Goal: Task Accomplishment & Management: Use online tool/utility

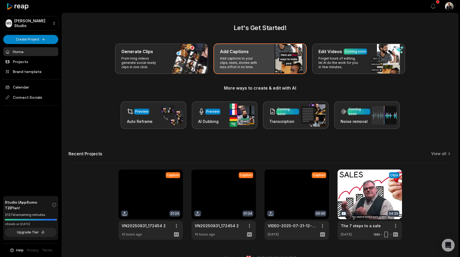
click at [225, 64] on p "Add captions to your clips, reels, stories with less effort in no time." at bounding box center [241, 62] width 42 height 13
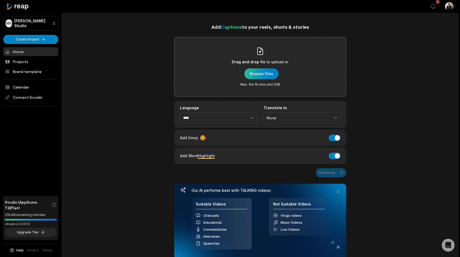
click at [253, 73] on div "button" at bounding box center [261, 73] width 34 height 11
click at [255, 75] on div "button" at bounding box center [261, 73] width 34 height 11
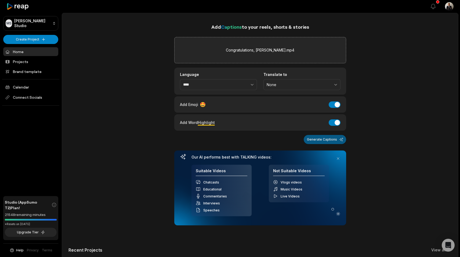
click at [318, 140] on button "Generate Captions" at bounding box center [325, 139] width 42 height 9
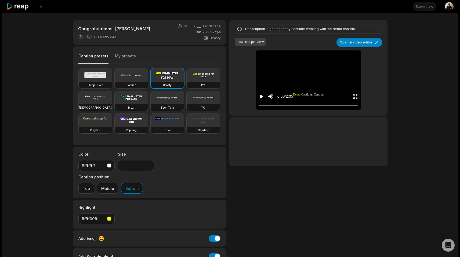
click at [112, 100] on video at bounding box center [95, 97] width 33 height 13
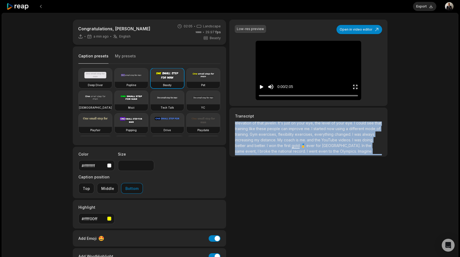
scroll to position [66, 0]
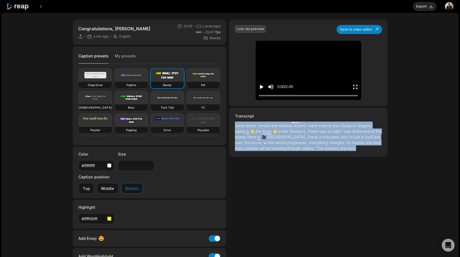
drag, startPoint x: 256, startPoint y: 144, endPoint x: 262, endPoint y: 170, distance: 25.9
click at [262, 170] on div "Low-res preview Open in video editor The The javelin javelin is is inborn inbor…" at bounding box center [308, 148] width 158 height 257
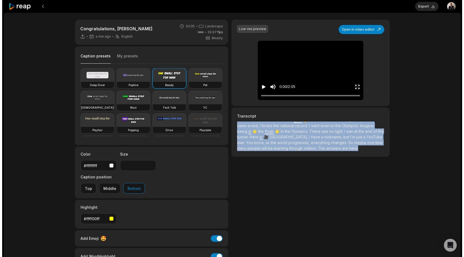
scroll to position [0, 0]
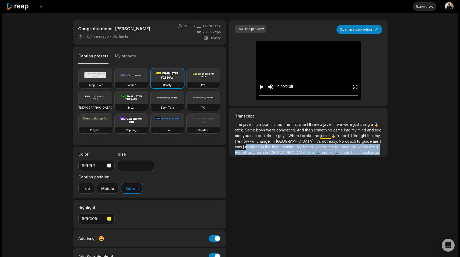
drag, startPoint x: 348, startPoint y: 31, endPoint x: 397, endPoint y: 68, distance: 61.9
click at [398, 68] on div "Congratulations, Julius Yego a min ago English en 02:05 Landscape 29.97 fps Bea…" at bounding box center [230, 159] width 457 height 292
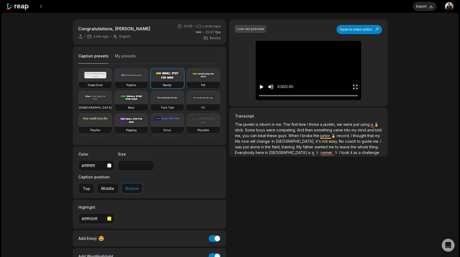
click at [112, 105] on div "Zen" at bounding box center [95, 107] width 33 height 6
type input "**"
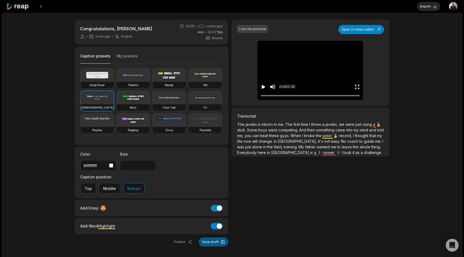
click at [218, 238] on button "Save draft" at bounding box center [214, 242] width 30 height 9
click at [40, 5] on button at bounding box center [41, 7] width 10 height 10
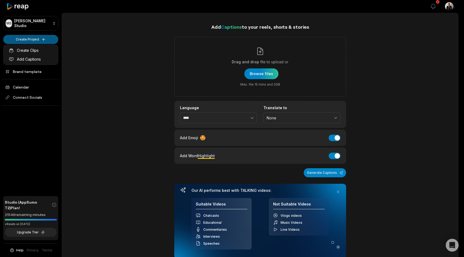
click at [39, 38] on html "MS Melvin's Studio Create Project Home Projects Brand template Calendar Connect…" at bounding box center [232, 128] width 464 height 257
click at [123, 134] on html "MS Melvin's Studio Create Project Home Projects Brand template Calendar Connect…" at bounding box center [232, 128] width 464 height 257
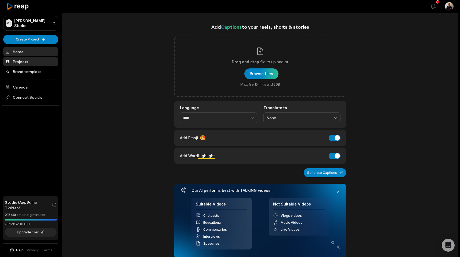
click at [21, 63] on link "Projects" at bounding box center [30, 61] width 55 height 9
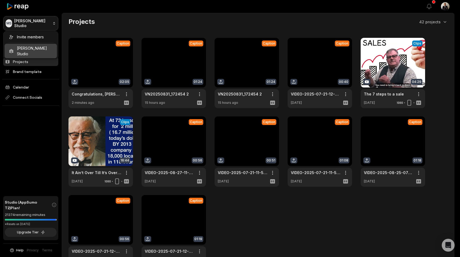
click at [20, 25] on html "MS Melvin's Studio Create Project Home Projects Brand template Calendar Connect…" at bounding box center [230, 128] width 460 height 257
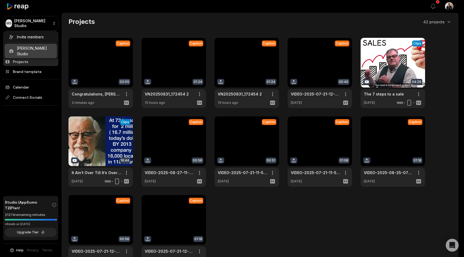
click at [43, 125] on html "MS Melvin's Studio Create Project Home Projects Brand template Calendar Connect…" at bounding box center [232, 128] width 464 height 257
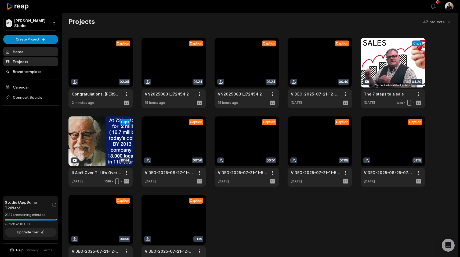
click at [17, 53] on link "Home" at bounding box center [30, 51] width 55 height 9
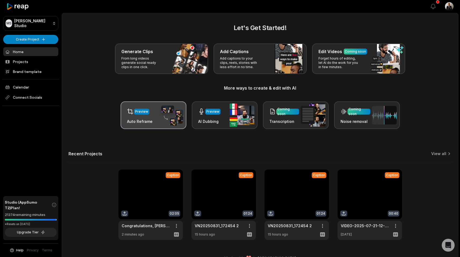
click at [138, 116] on div "Preview" at bounding box center [139, 111] width 25 height 11
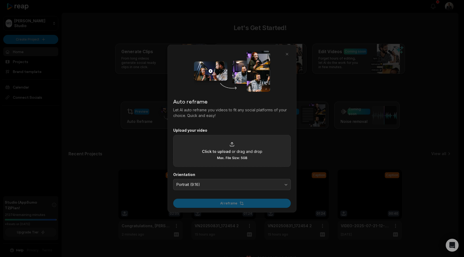
click at [192, 146] on div "Click to upload or drag and drop Max. File Size: 5GB" at bounding box center [232, 151] width 118 height 32
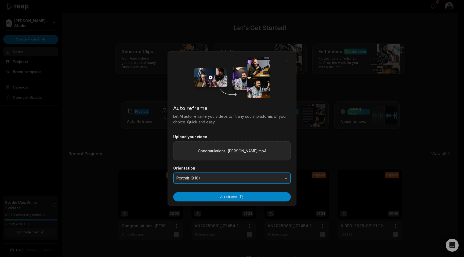
click at [232, 176] on span "Portrait (9:16)" at bounding box center [228, 178] width 104 height 5
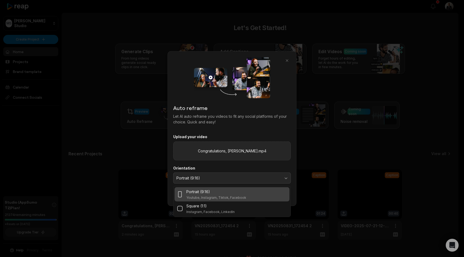
click at [216, 192] on div "Portrait (9:16)" at bounding box center [216, 192] width 60 height 6
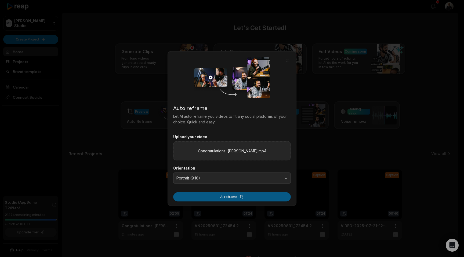
click at [216, 199] on button "AI reframe" at bounding box center [232, 196] width 118 height 9
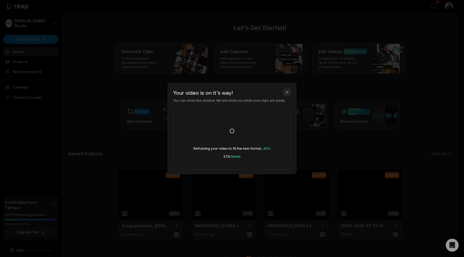
click at [287, 92] on button "button" at bounding box center [287, 93] width 8 height 8
